Goal: Use online tool/utility: Utilize a website feature to perform a specific function

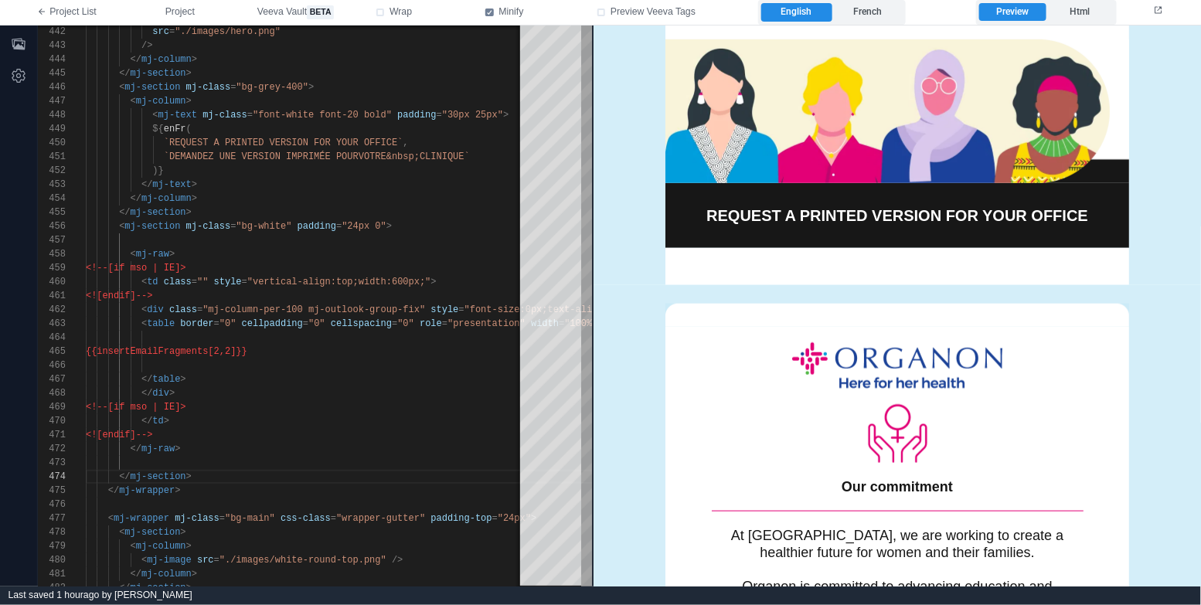
scroll to position [296, 0]
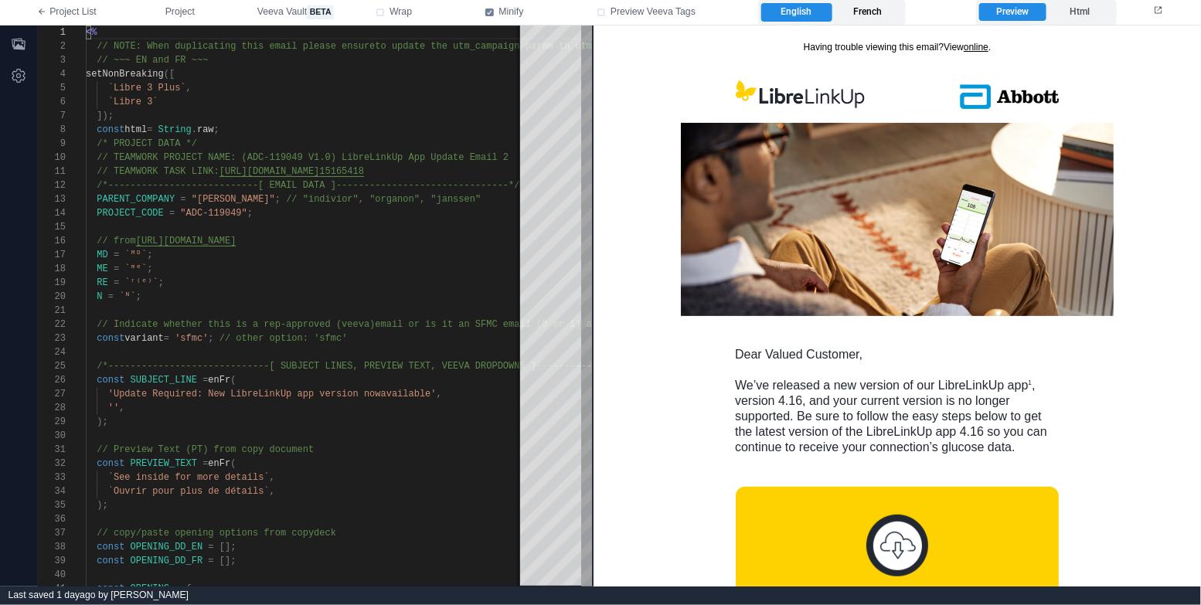
click at [875, 13] on label "French" at bounding box center [868, 12] width 70 height 19
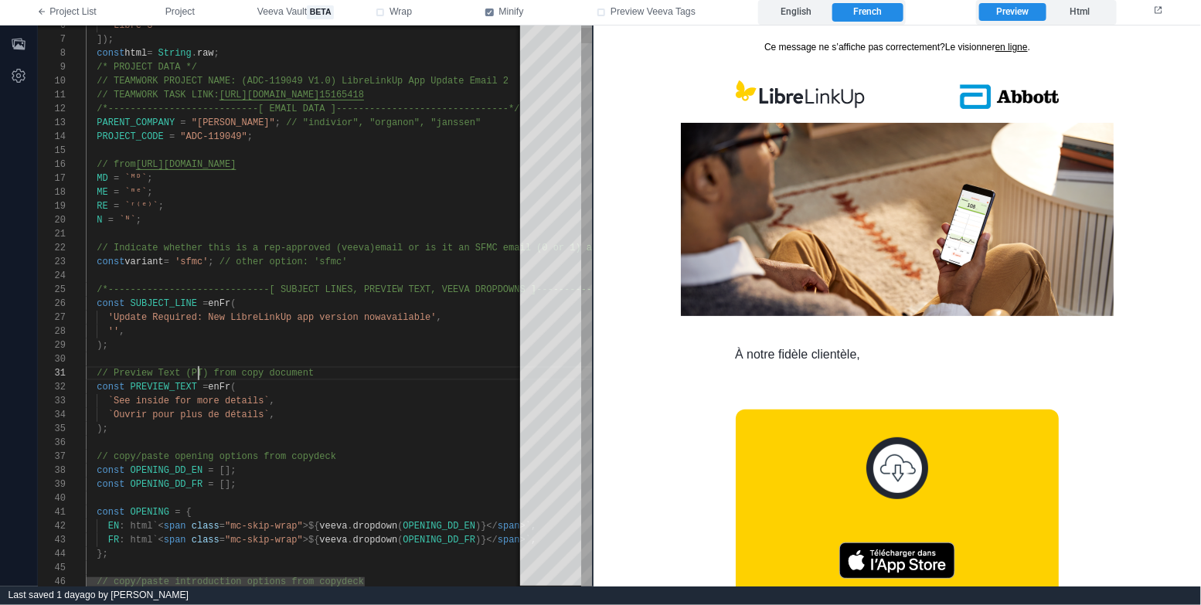
scroll to position [0, 112]
drag, startPoint x: 196, startPoint y: 378, endPoint x: 189, endPoint y: 363, distance: 17.0
click at [196, 378] on div "// Preview Text (PT) from copy document" at bounding box center [432, 373] width 693 height 14
type textarea "**********"
click at [182, 347] on div ");" at bounding box center [432, 346] width 693 height 14
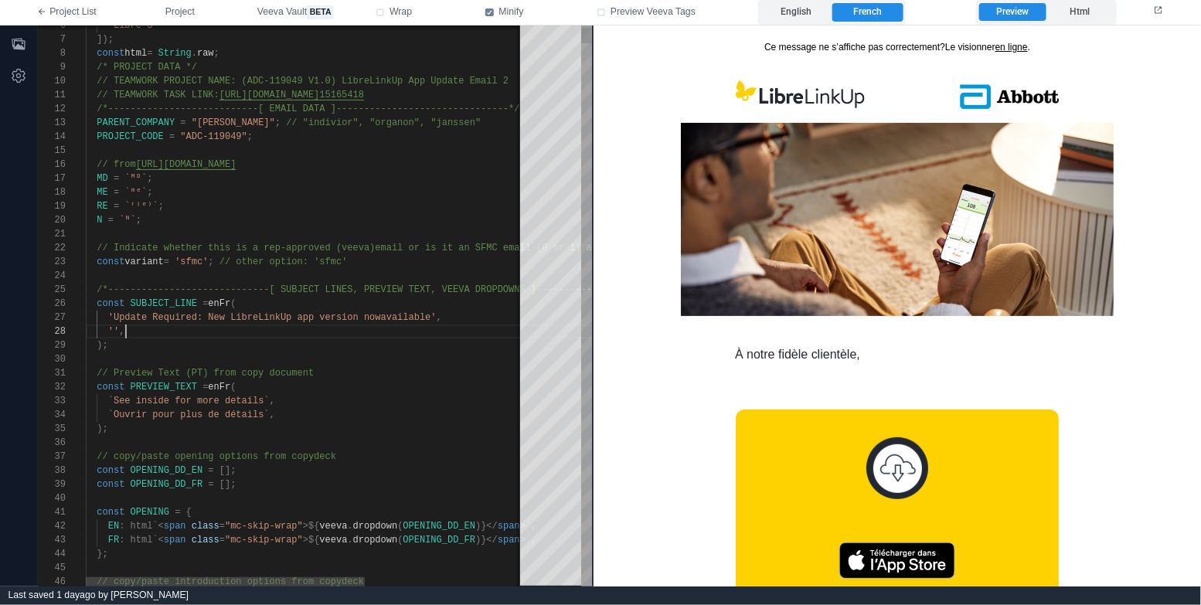
scroll to position [97, 39]
click at [196, 332] on div "'' ," at bounding box center [432, 332] width 693 height 14
